Goal: Information Seeking & Learning: Check status

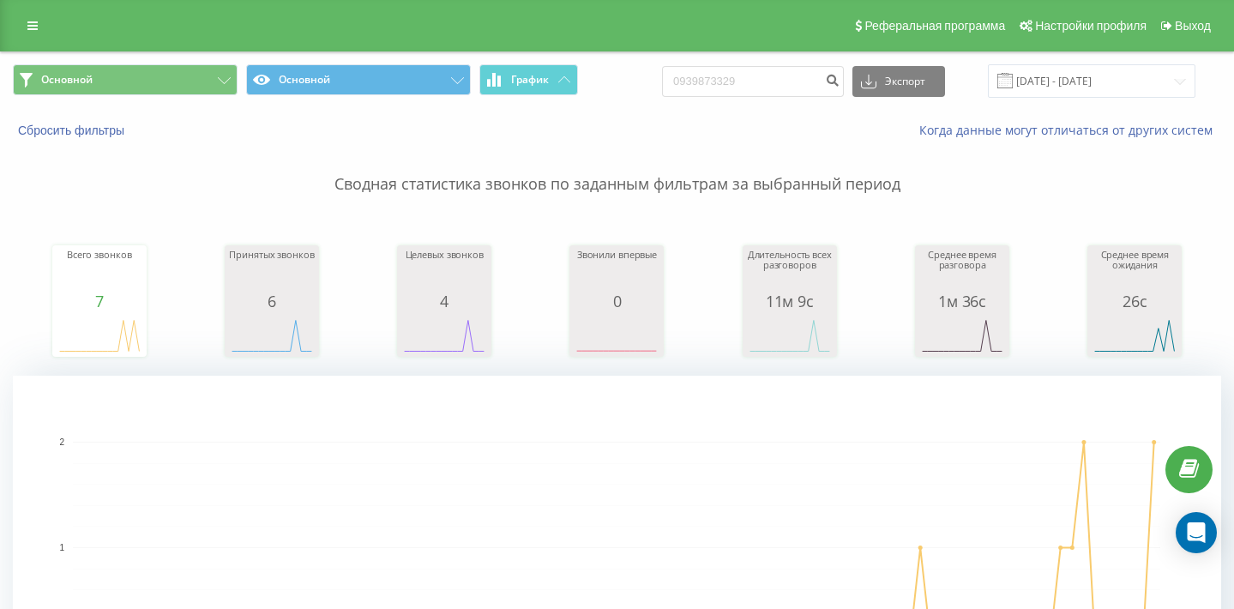
click at [761, 97] on input "0939873329" at bounding box center [753, 81] width 182 height 31
click at [727, 95] on input "380505250772" at bounding box center [753, 81] width 182 height 31
type input "0505250772"
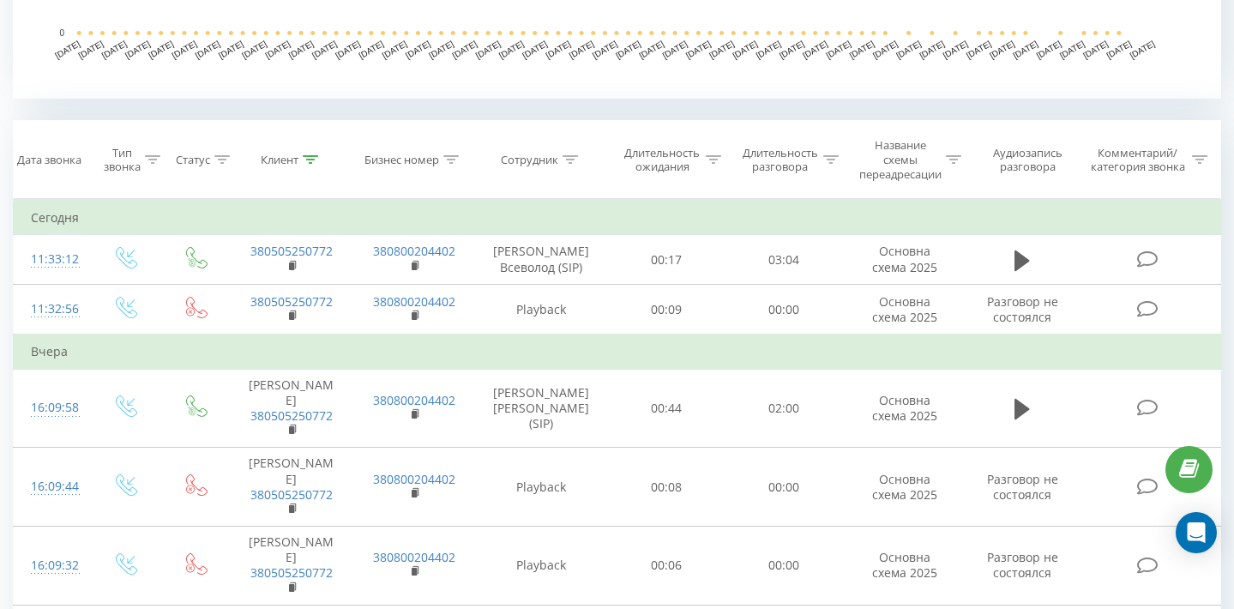
scroll to position [621, 0]
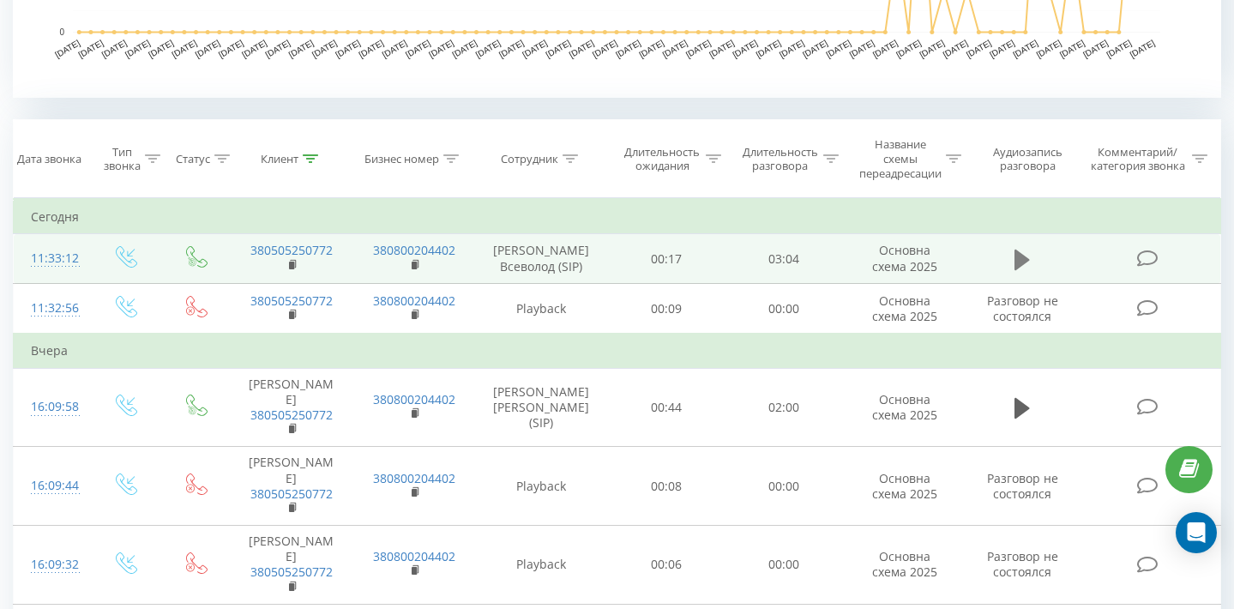
click at [1027, 269] on icon at bounding box center [1022, 259] width 15 height 21
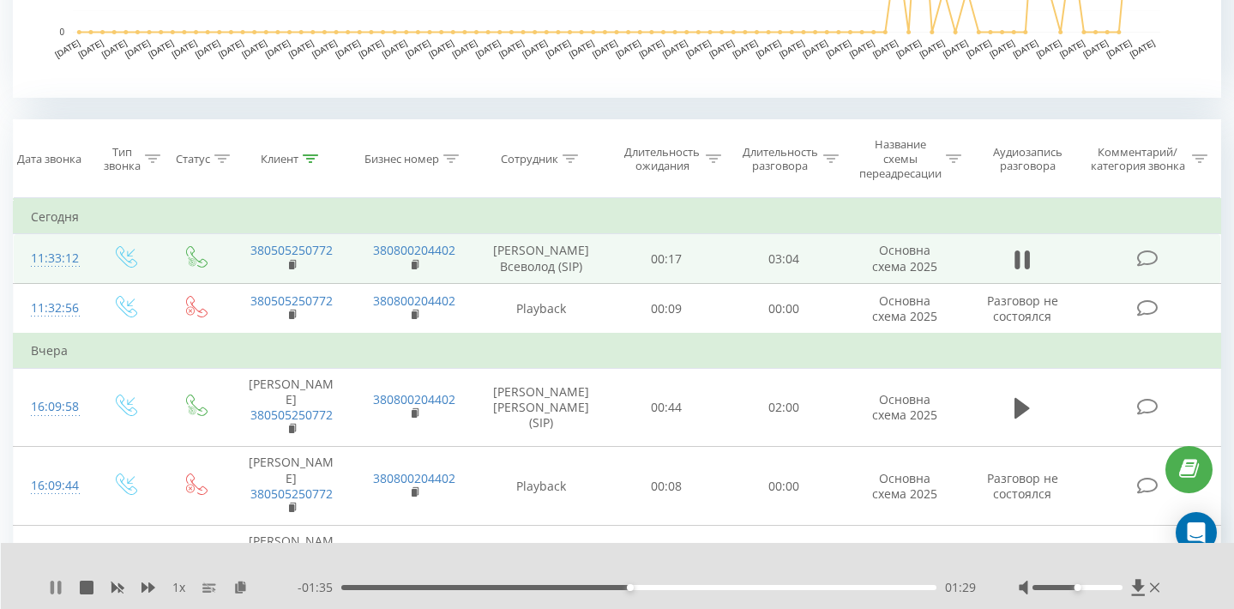
click at [51, 592] on icon at bounding box center [52, 588] width 3 height 14
